Goal: Task Accomplishment & Management: Manage account settings

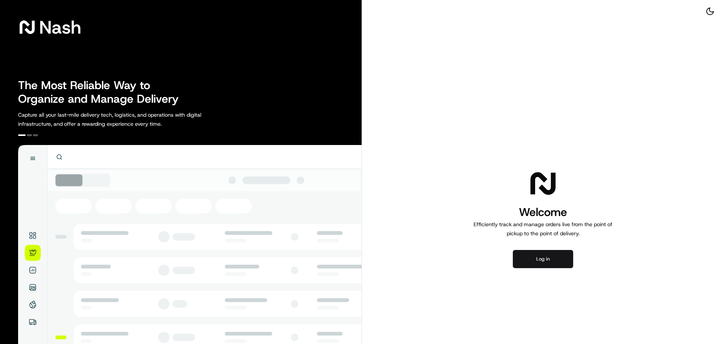
click at [540, 256] on button "Log in" at bounding box center [543, 259] width 60 height 18
